Goal: Book appointment/travel/reservation

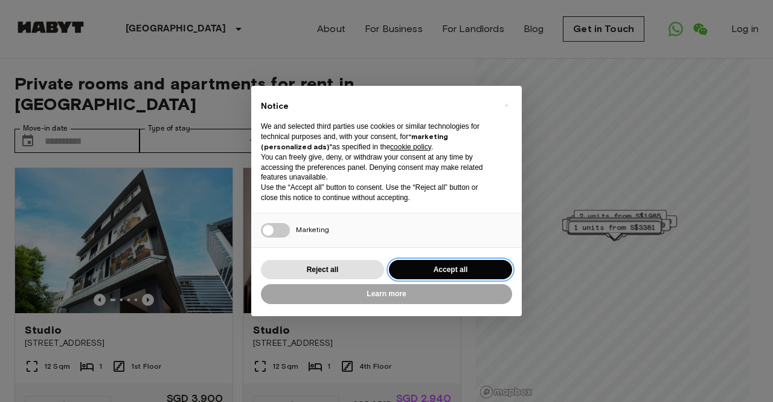
click at [458, 268] on button "Accept all" at bounding box center [450, 270] width 123 height 20
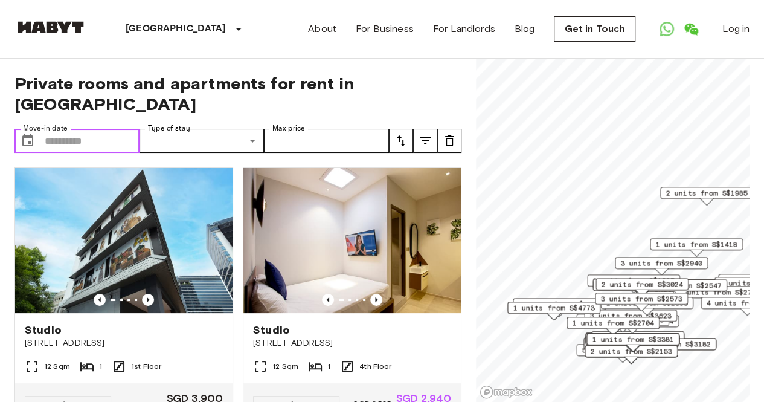
click at [77, 129] on input "Move-in date" at bounding box center [92, 141] width 95 height 24
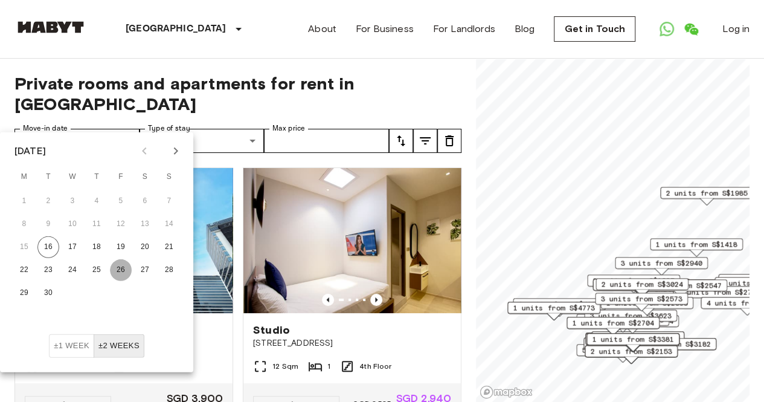
click at [120, 269] on button "26" at bounding box center [121, 270] width 22 height 22
type input "**********"
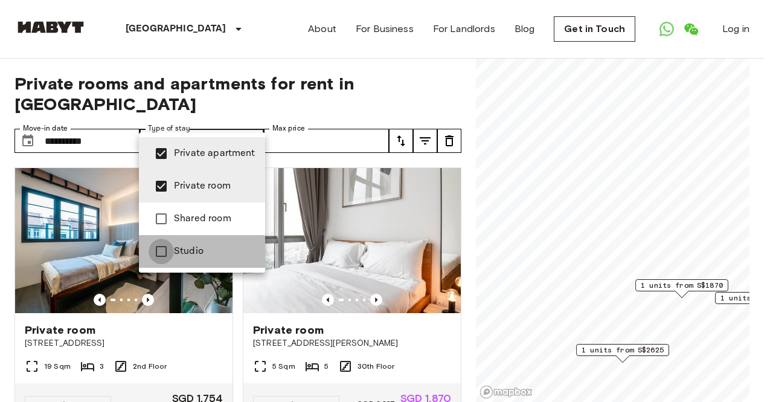
type input "**********"
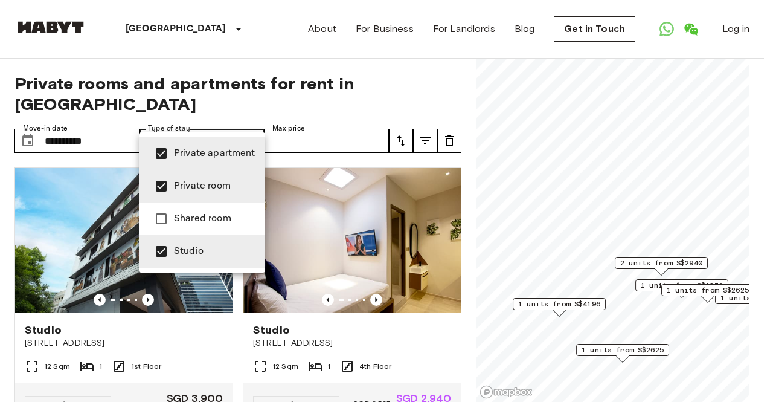
click at [304, 120] on div at bounding box center [386, 201] width 773 height 402
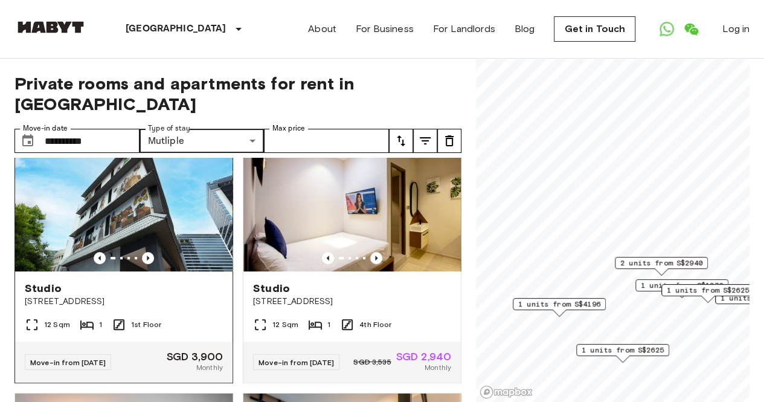
scroll to position [60, 0]
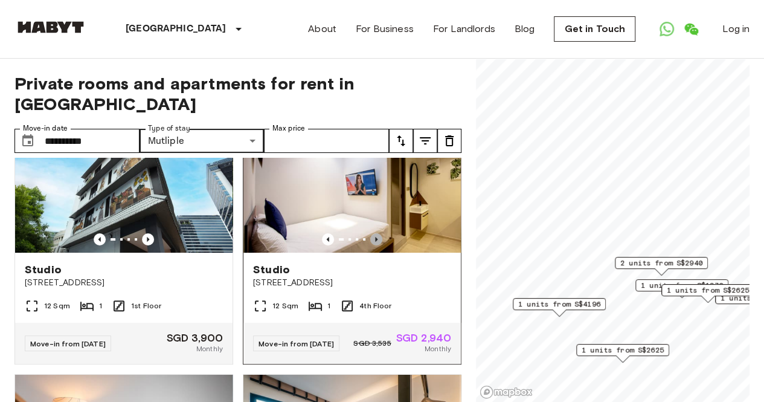
click at [370, 233] on icon "Previous image" at bounding box center [376, 239] width 12 height 12
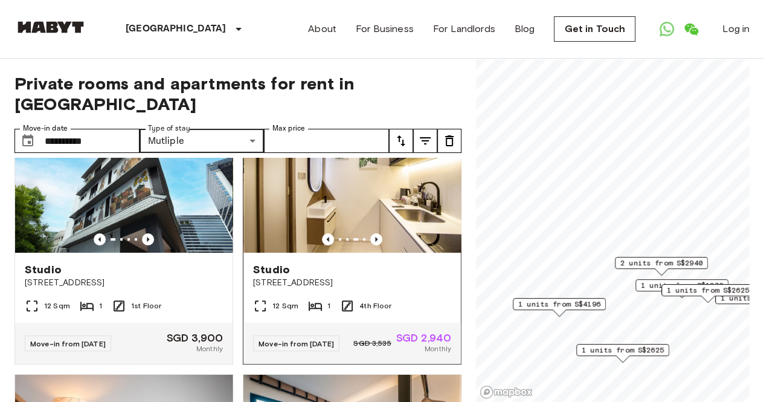
scroll to position [0, 0]
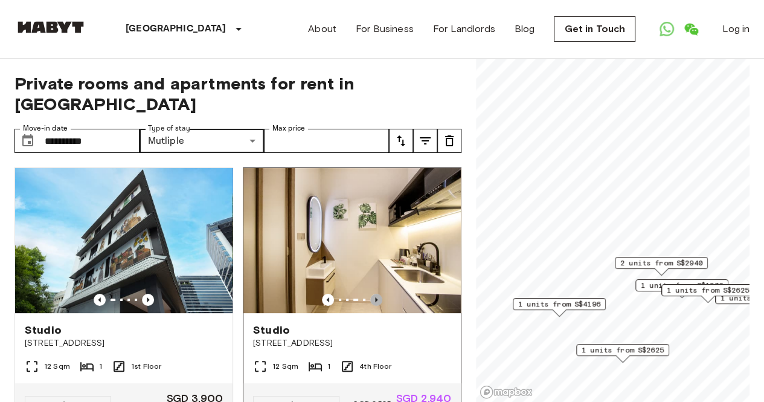
click at [370, 293] on icon "Previous image" at bounding box center [376, 299] width 12 height 12
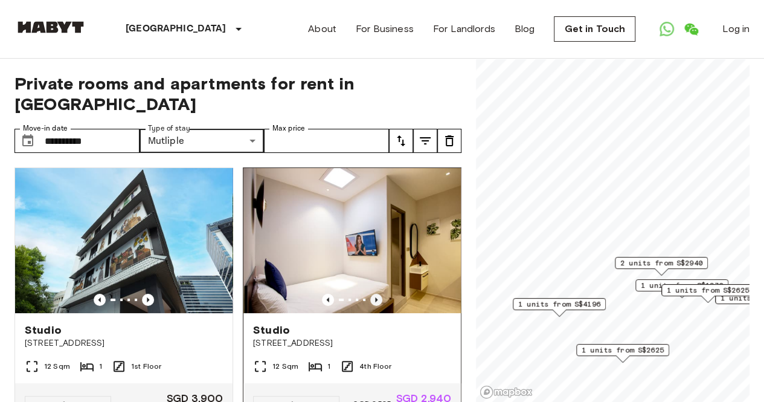
click at [370, 293] on icon "Previous image" at bounding box center [376, 299] width 12 height 12
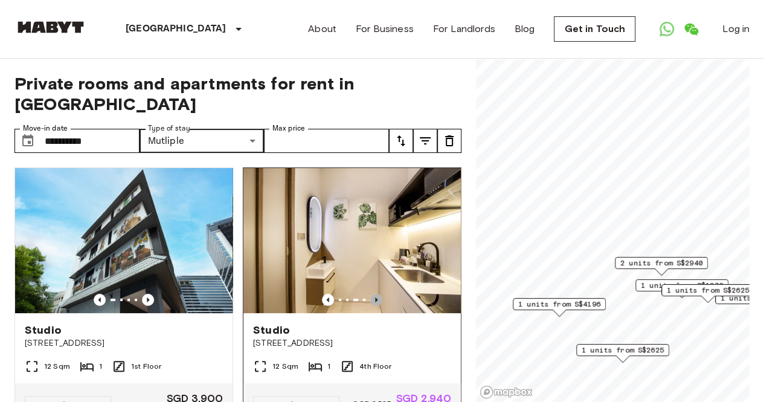
click at [370, 293] on icon "Previous image" at bounding box center [376, 299] width 12 height 12
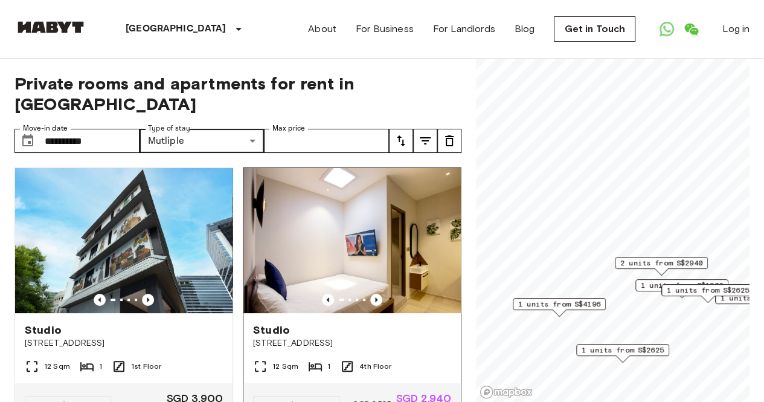
scroll to position [60, 0]
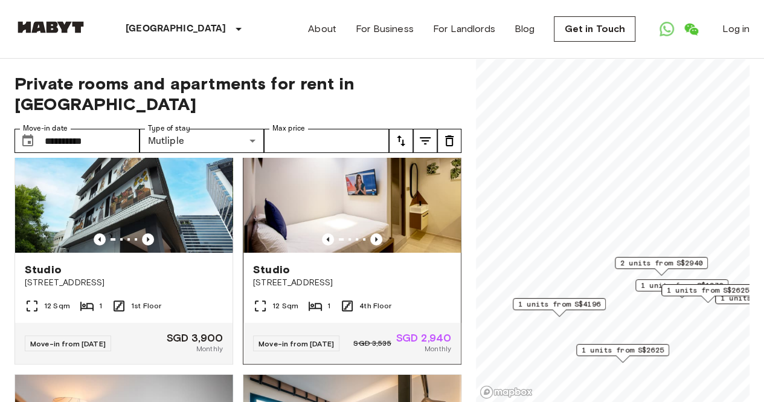
click at [406, 332] on span "SGD 2,940" at bounding box center [423, 337] width 55 height 11
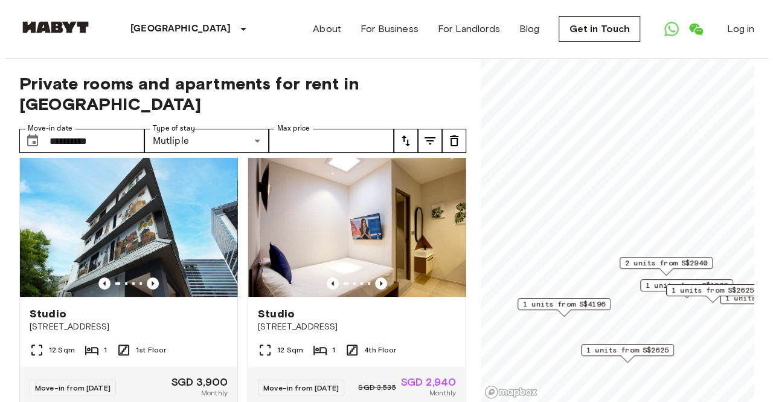
scroll to position [0, 0]
